Goal: Task Accomplishment & Management: Manage account settings

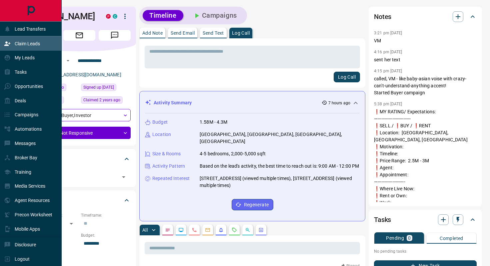
click at [29, 41] on p "Claim Leads" at bounding box center [27, 43] width 25 height 5
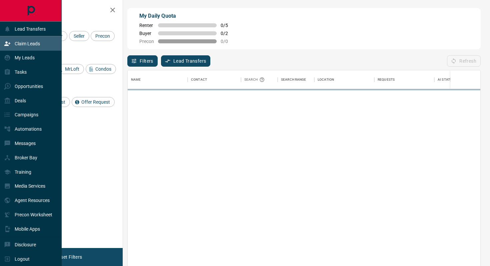
scroll to position [202, 353]
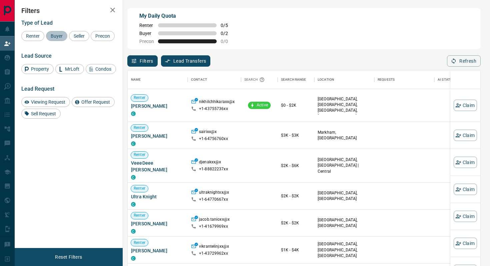
click at [60, 37] on span "Buyer" at bounding box center [56, 35] width 17 height 5
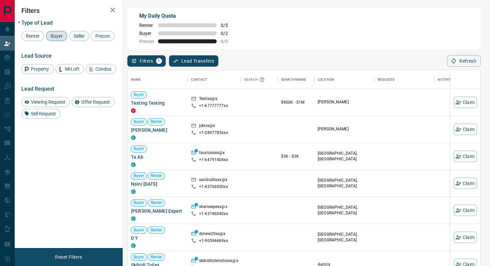
click at [86, 34] on span "Seller" at bounding box center [79, 35] width 16 height 5
click at [467, 132] on button "Claim" at bounding box center [465, 129] width 23 height 11
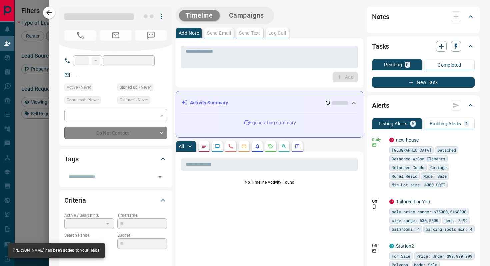
type input "**"
type input "**********"
type input "**"
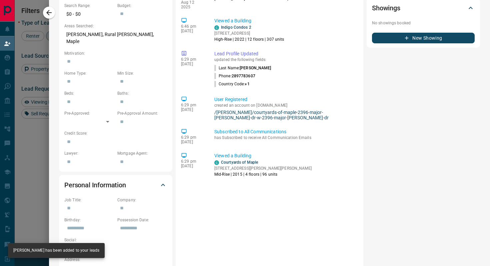
scroll to position [230, 0]
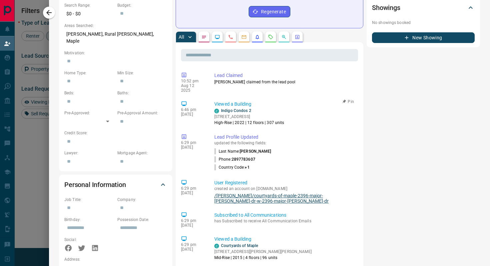
click at [244, 108] on link "Indigo Condos 2" at bounding box center [236, 110] width 30 height 5
click at [253, 193] on link "/vaughan/courtyards-of-maple-2396-major-mackenzie-dr-w-2396-major-mackenzie-dr" at bounding box center [284, 198] width 141 height 11
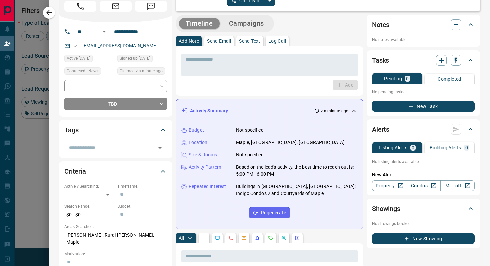
scroll to position [0, 0]
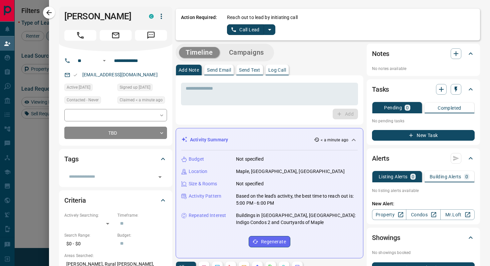
click at [270, 31] on icon "split button" at bounding box center [270, 30] width 8 height 8
click at [258, 55] on li "Log Manual Call" at bounding box center [251, 53] width 41 height 10
click at [258, 31] on button "Log Manual Call" at bounding box center [249, 29] width 44 height 11
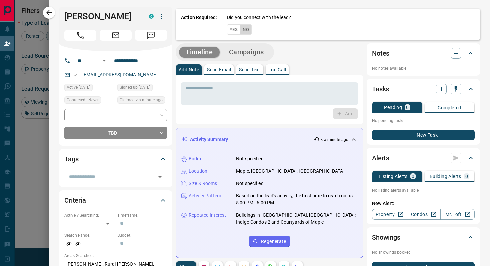
click at [248, 31] on button "No" at bounding box center [246, 29] width 12 height 10
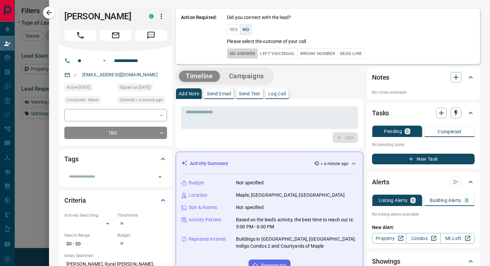
click at [241, 53] on button "No Answer" at bounding box center [242, 53] width 31 height 10
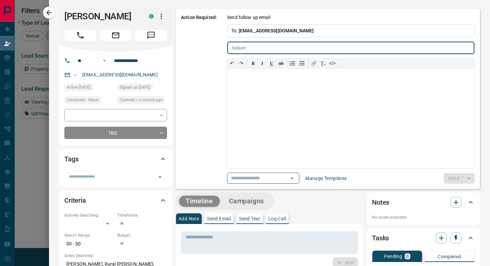
type input "**********"
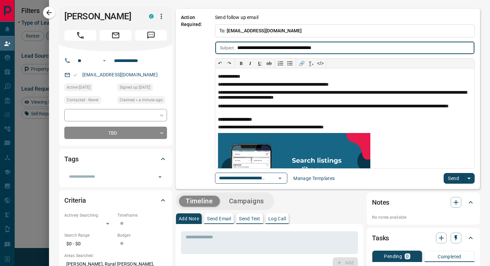
click at [454, 179] on button "Send" at bounding box center [454, 178] width 20 height 11
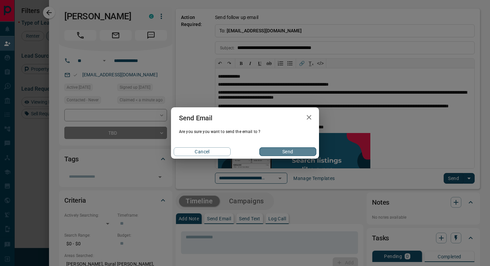
click at [297, 153] on button "Send" at bounding box center [287, 151] width 57 height 9
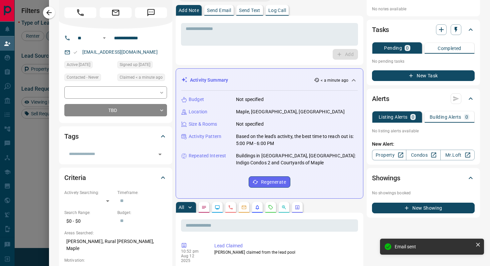
scroll to position [24, 0]
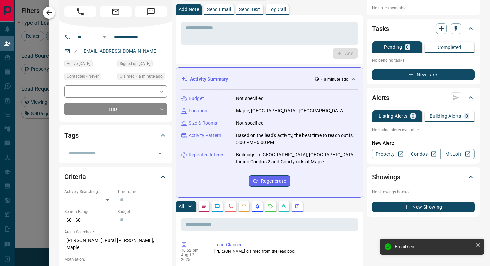
click at [52, 12] on icon "button" at bounding box center [49, 13] width 8 height 8
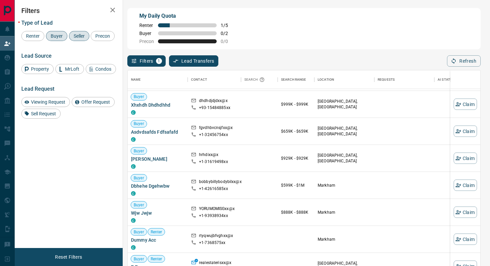
scroll to position [1005, 0]
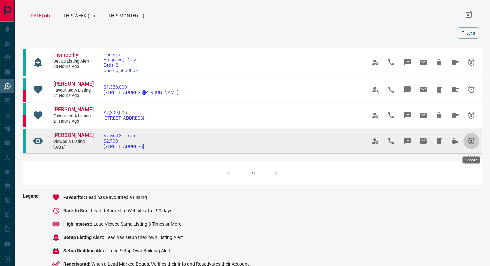
click at [473, 145] on icon "Snooze" at bounding box center [471, 141] width 8 height 8
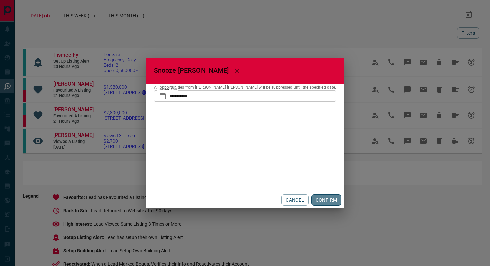
click at [311, 200] on button "CONFIRM" at bounding box center [326, 199] width 30 height 11
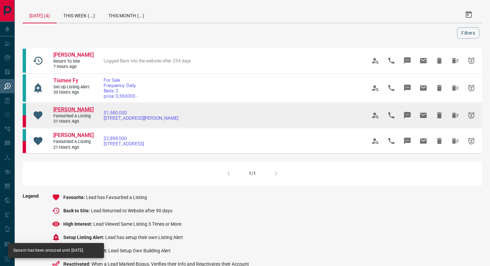
click at [62, 113] on span "[PERSON_NAME]" at bounding box center [73, 109] width 40 height 6
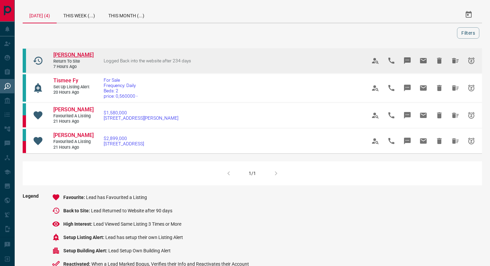
click at [72, 54] on span "[PERSON_NAME]" at bounding box center [73, 55] width 40 height 6
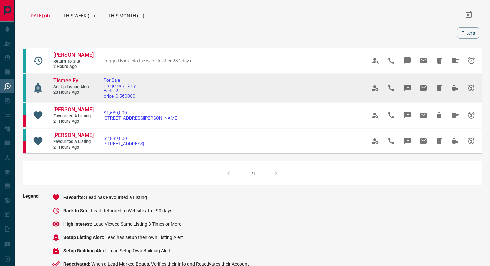
click at [68, 84] on span "Tismee Fy" at bounding box center [65, 80] width 25 height 6
